Goal: Task Accomplishment & Management: Manage account settings

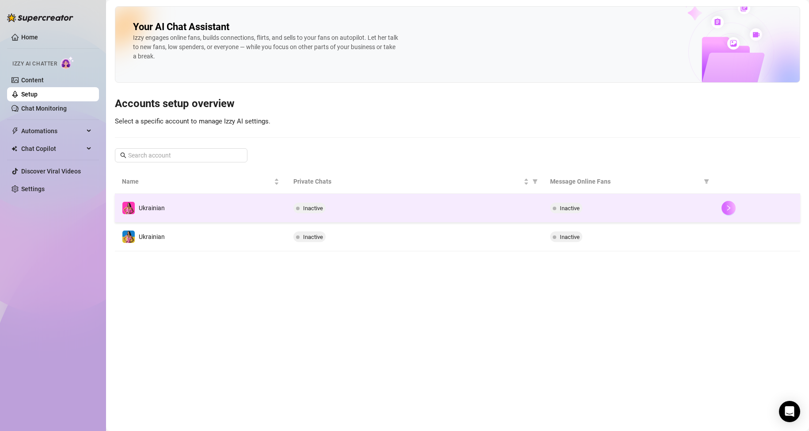
click at [728, 207] on icon "right" at bounding box center [729, 208] width 6 height 6
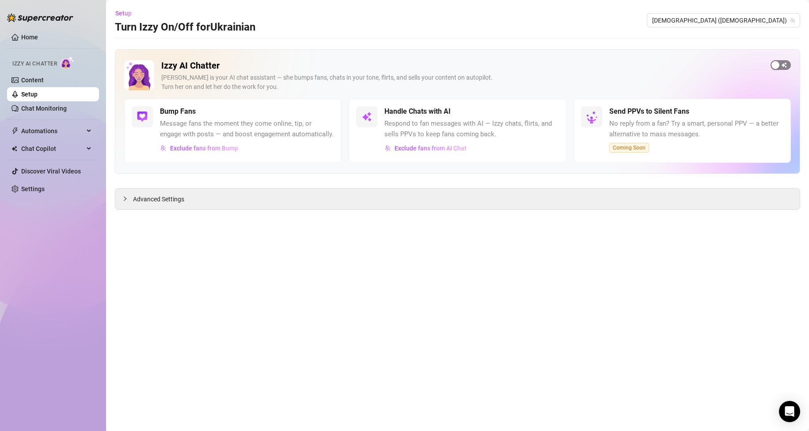
click at [781, 67] on span "button" at bounding box center [781, 65] width 20 height 10
click at [38, 91] on link "Setup" at bounding box center [29, 94] width 16 height 7
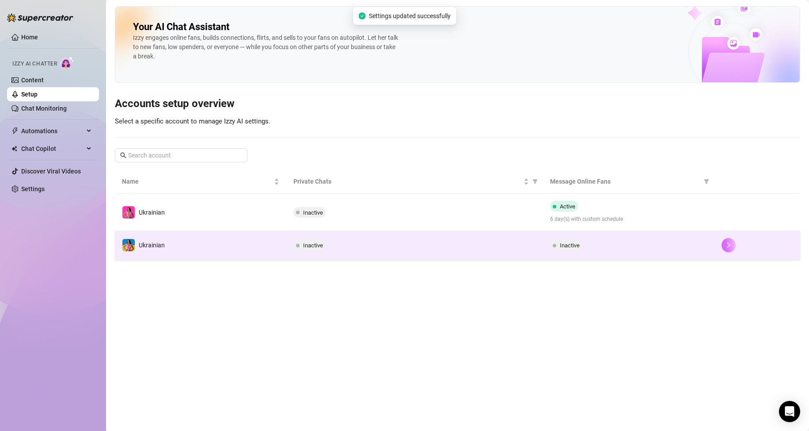
click at [730, 243] on icon "right" at bounding box center [729, 245] width 6 height 6
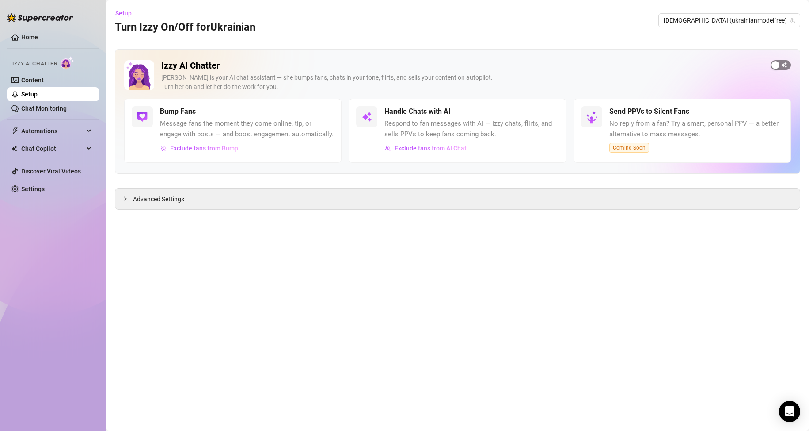
click at [783, 64] on span "button" at bounding box center [781, 65] width 20 height 10
click at [38, 91] on link "Setup" at bounding box center [29, 94] width 16 height 7
